Goal: Information Seeking & Learning: Find specific fact

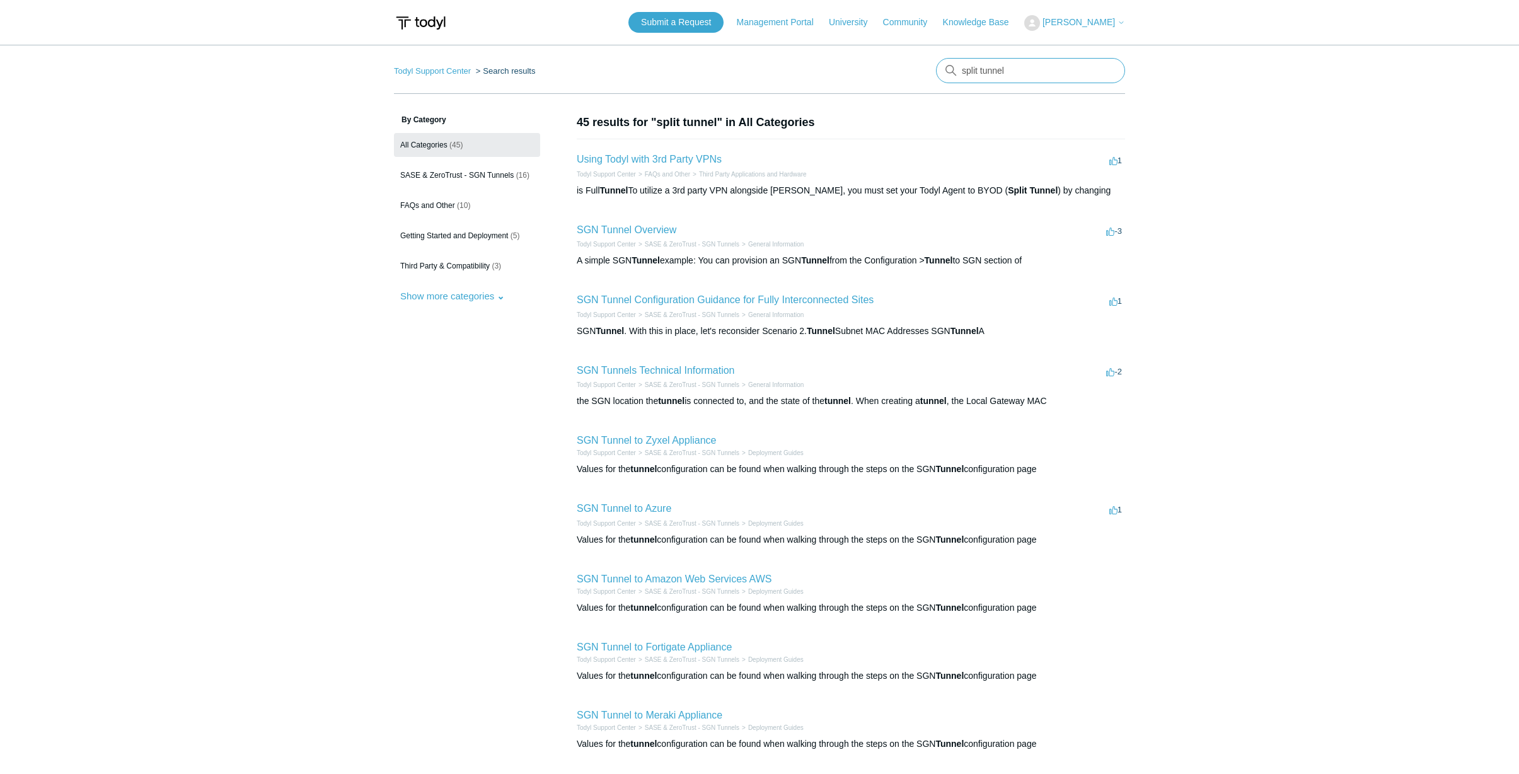
drag, startPoint x: 1013, startPoint y: 70, endPoint x: 921, endPoint y: 67, distance: 92.0
click at [921, 67] on nav "Todyl Support Center Search results There are no matching results in this help …" at bounding box center [759, 76] width 731 height 36
type input "synology"
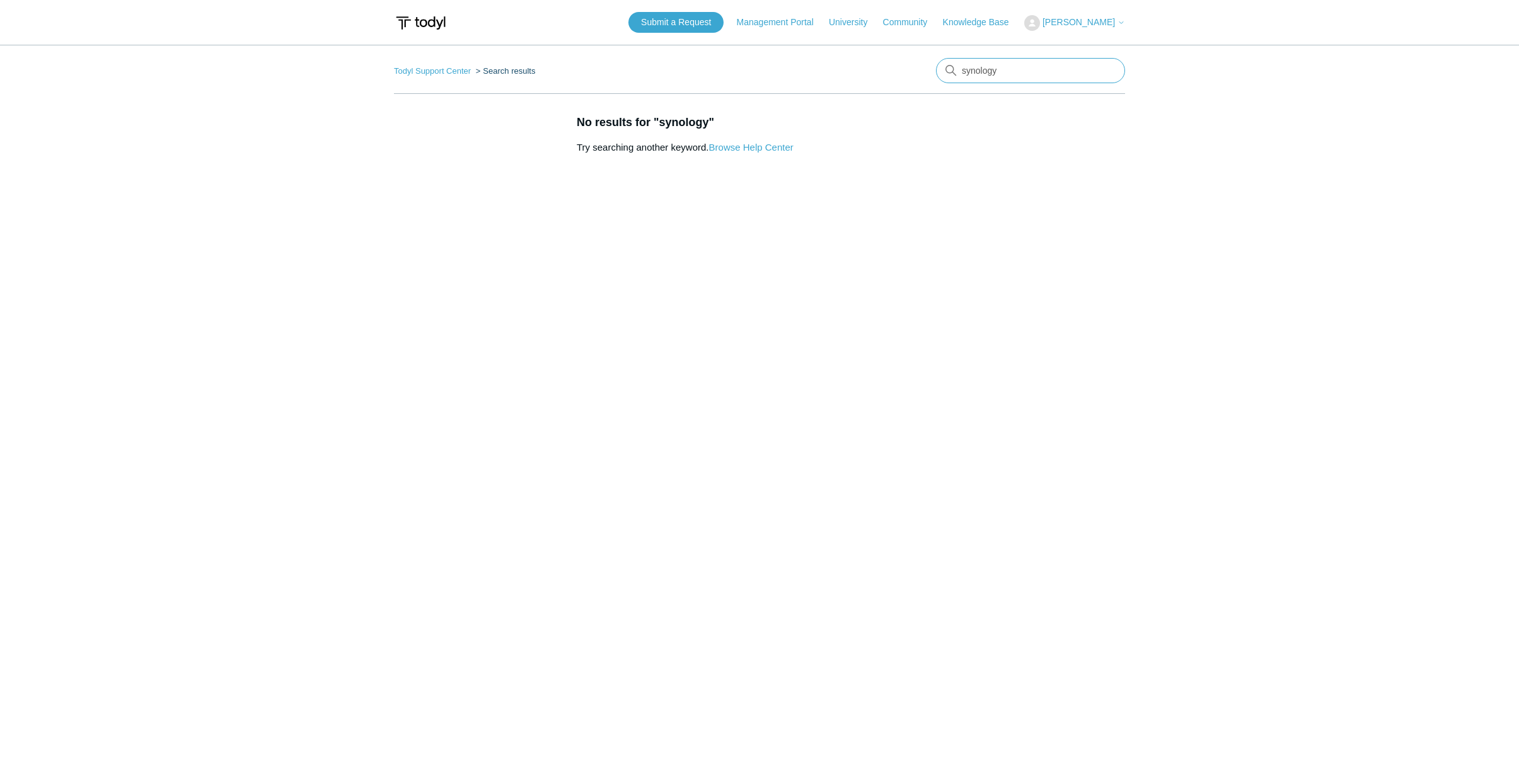
drag, startPoint x: 1000, startPoint y: 71, endPoint x: 960, endPoint y: 68, distance: 39.8
click at [960, 68] on input "synology" at bounding box center [1030, 70] width 189 height 25
